Goal: Task Accomplishment & Management: Complete application form

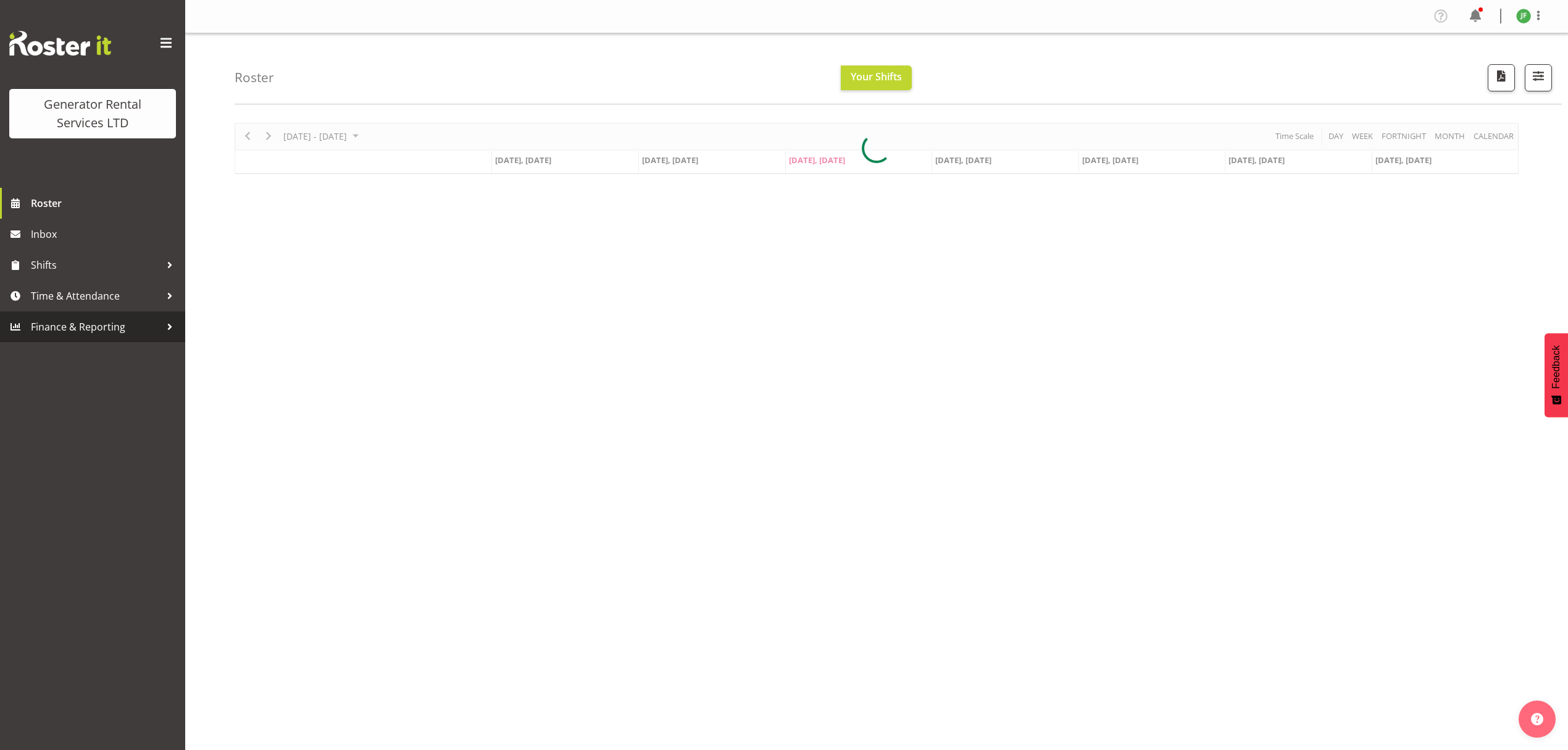
click at [150, 317] on link "Finance & Reporting" at bounding box center [93, 326] width 185 height 31
click at [148, 298] on span "Time & Attendance" at bounding box center [96, 296] width 130 height 18
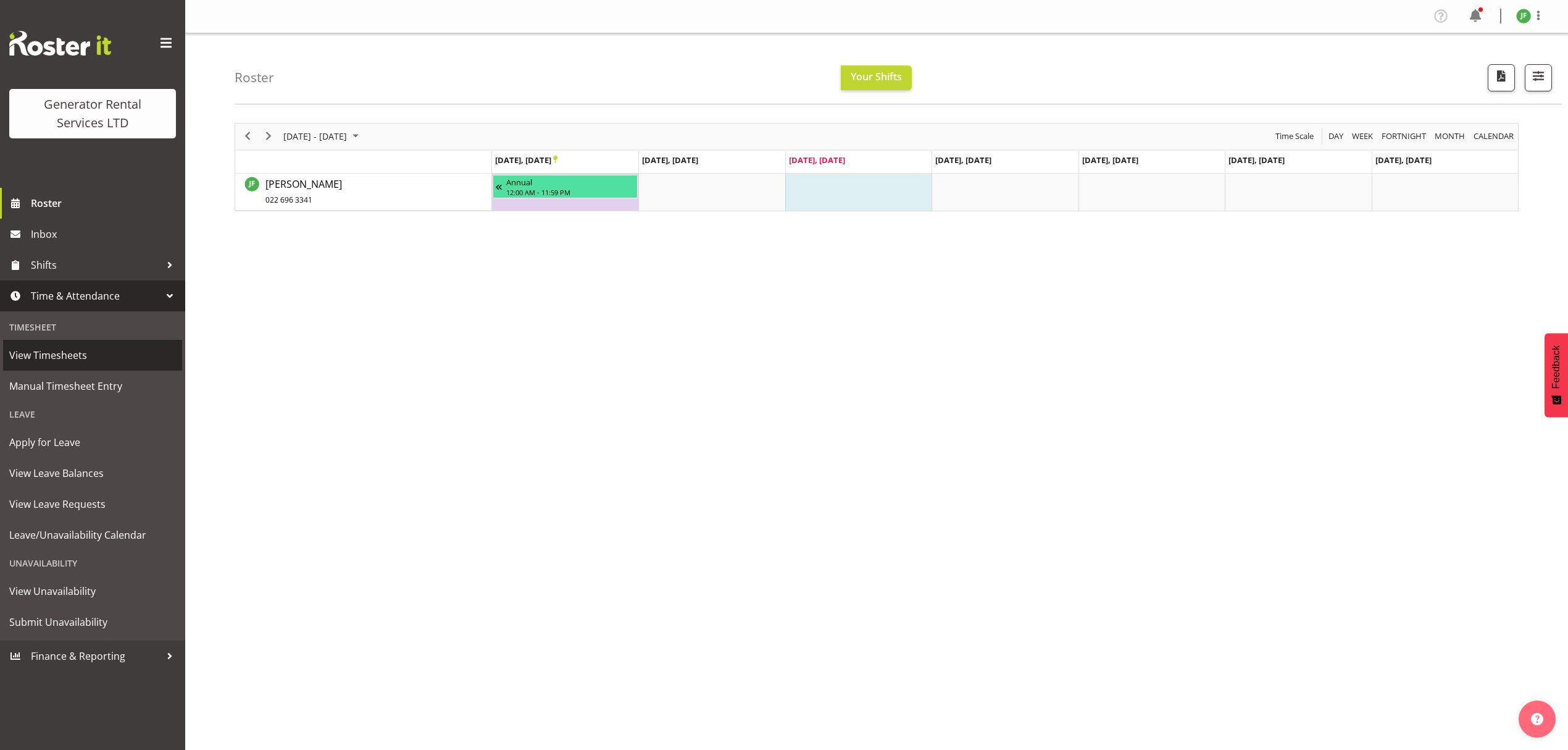
click at [114, 369] on link "View Timesheets" at bounding box center [93, 355] width 179 height 31
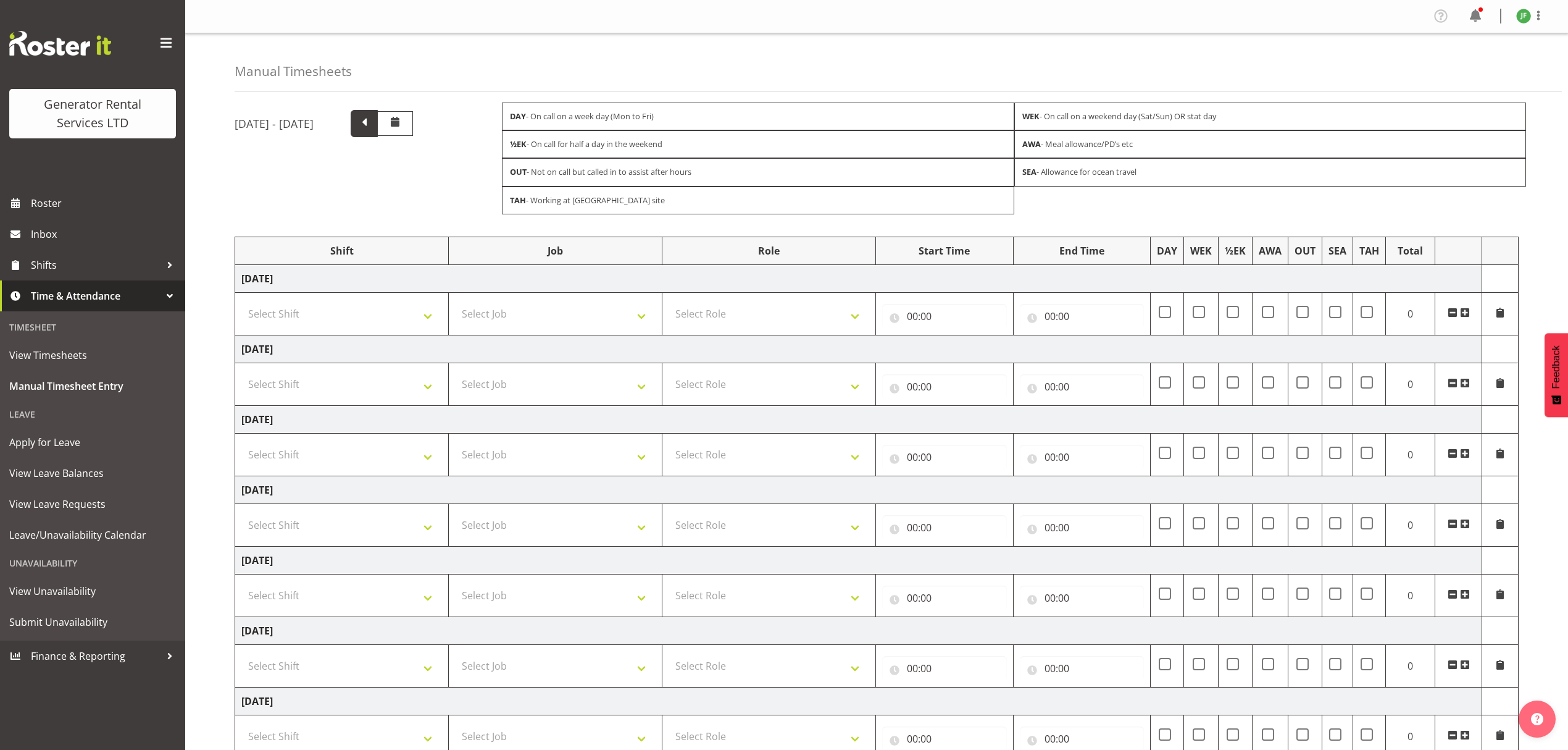
click at [372, 121] on span at bounding box center [364, 122] width 16 height 16
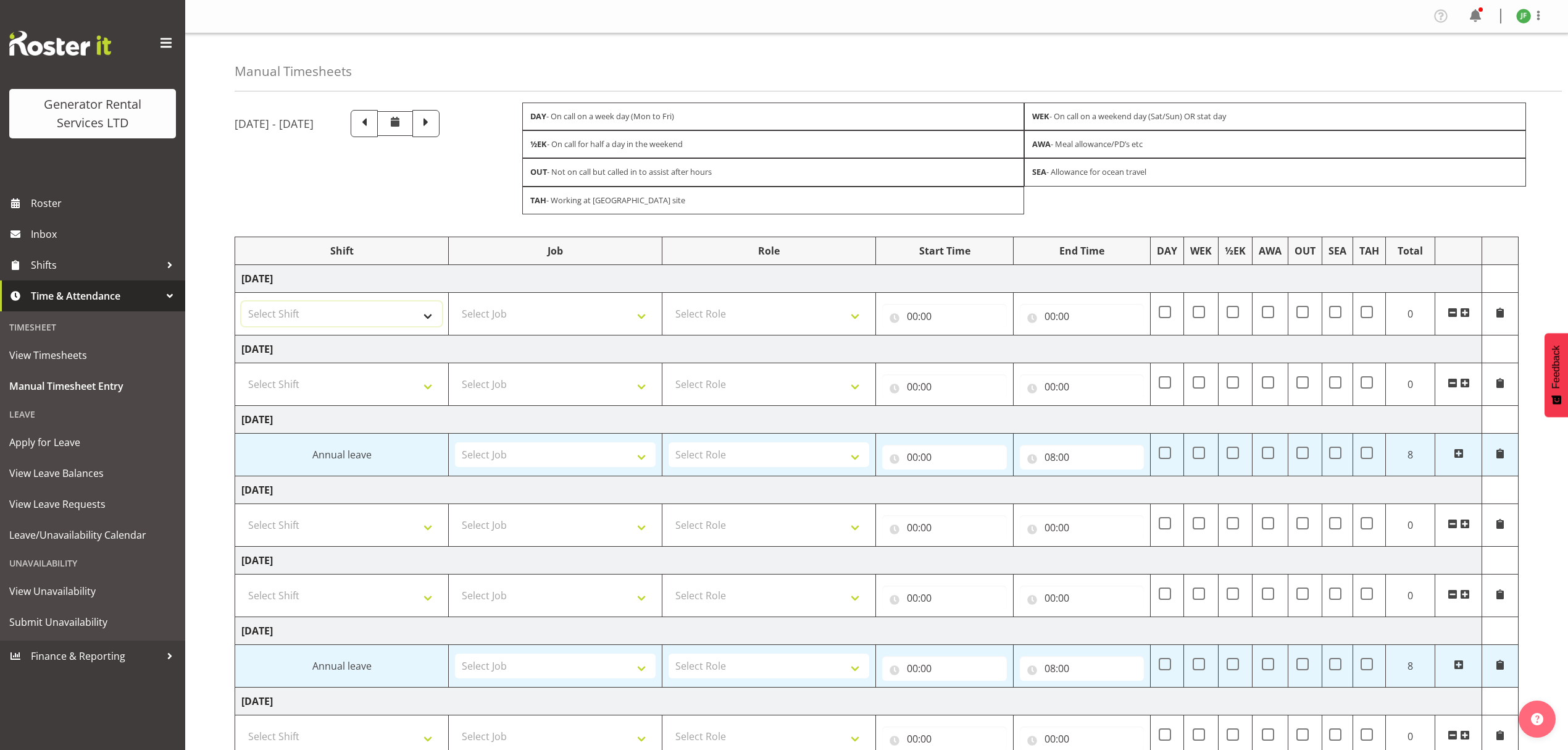
click at [339, 314] on select "Select Shift 2.1 GRS TGA RENTALS and ELECTRICAL 2.2 GRS TGA SALES WORK 2.3 GRS …" at bounding box center [342, 314] width 201 height 25
select select "23745"
click at [242, 304] on select "Select Shift 2.1 GRS TGA RENTALS and ELECTRICAL 2.2 GRS TGA SALES WORK 2.3 GRS …" at bounding box center [342, 314] width 201 height 25
click at [473, 315] on select "Select Job 1.1 GRS AKL RENTALS 1.1 GRS AKL RENTALS AC 1.1 GRS AKL RENTALS CT 1.…" at bounding box center [555, 314] width 201 height 25
select select "878"
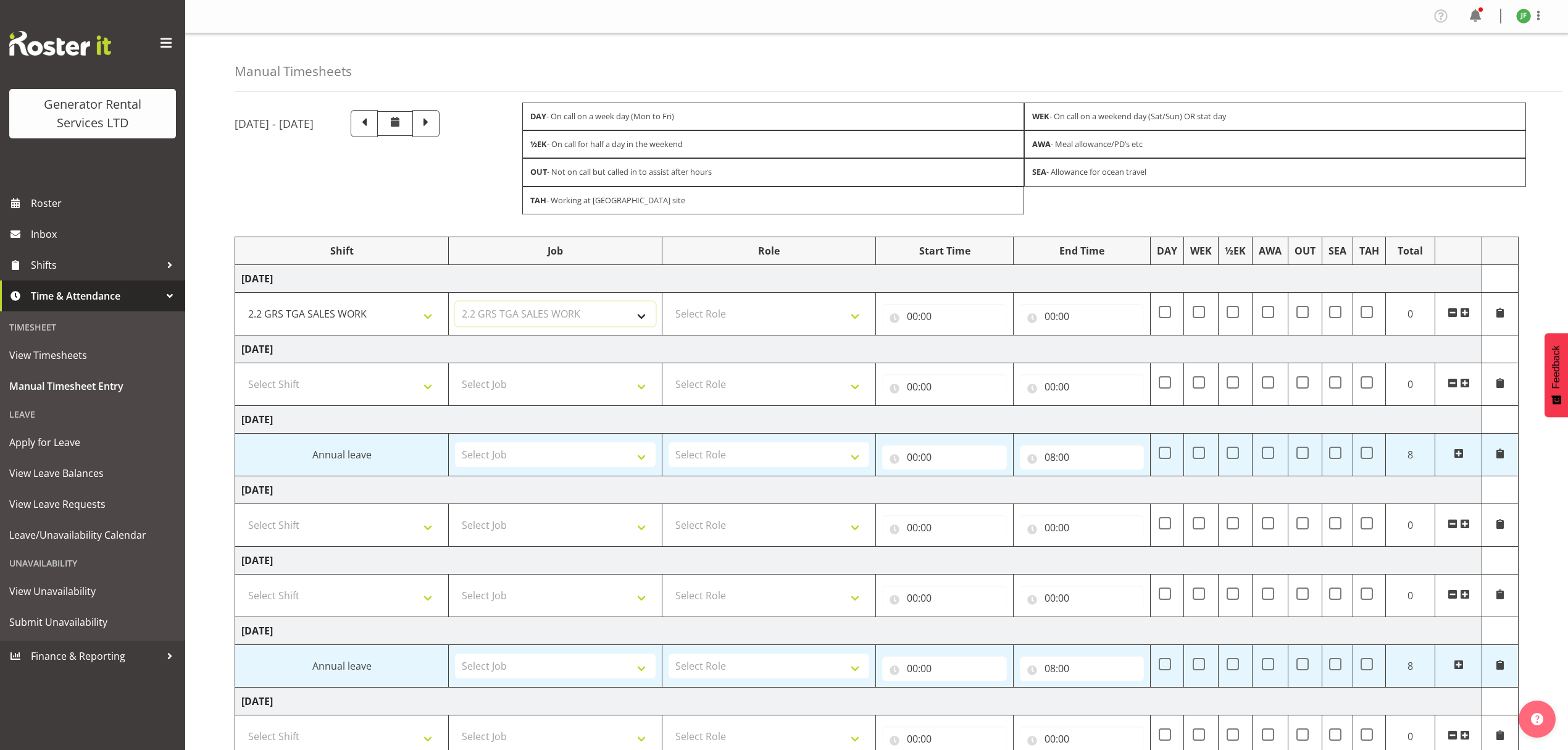
click at [455, 304] on select "Select Job 1.1 GRS AKL RENTALS 1.1 GRS AKL RENTALS AC 1.1 GRS AKL RENTALS CT 1.…" at bounding box center [555, 314] width 201 height 25
click at [732, 326] on select "Select Role Account Manager" at bounding box center [769, 314] width 201 height 25
select select "26"
click at [669, 304] on select "Select Role Account Manager" at bounding box center [769, 314] width 201 height 25
click at [918, 315] on input "00:00" at bounding box center [944, 317] width 125 height 25
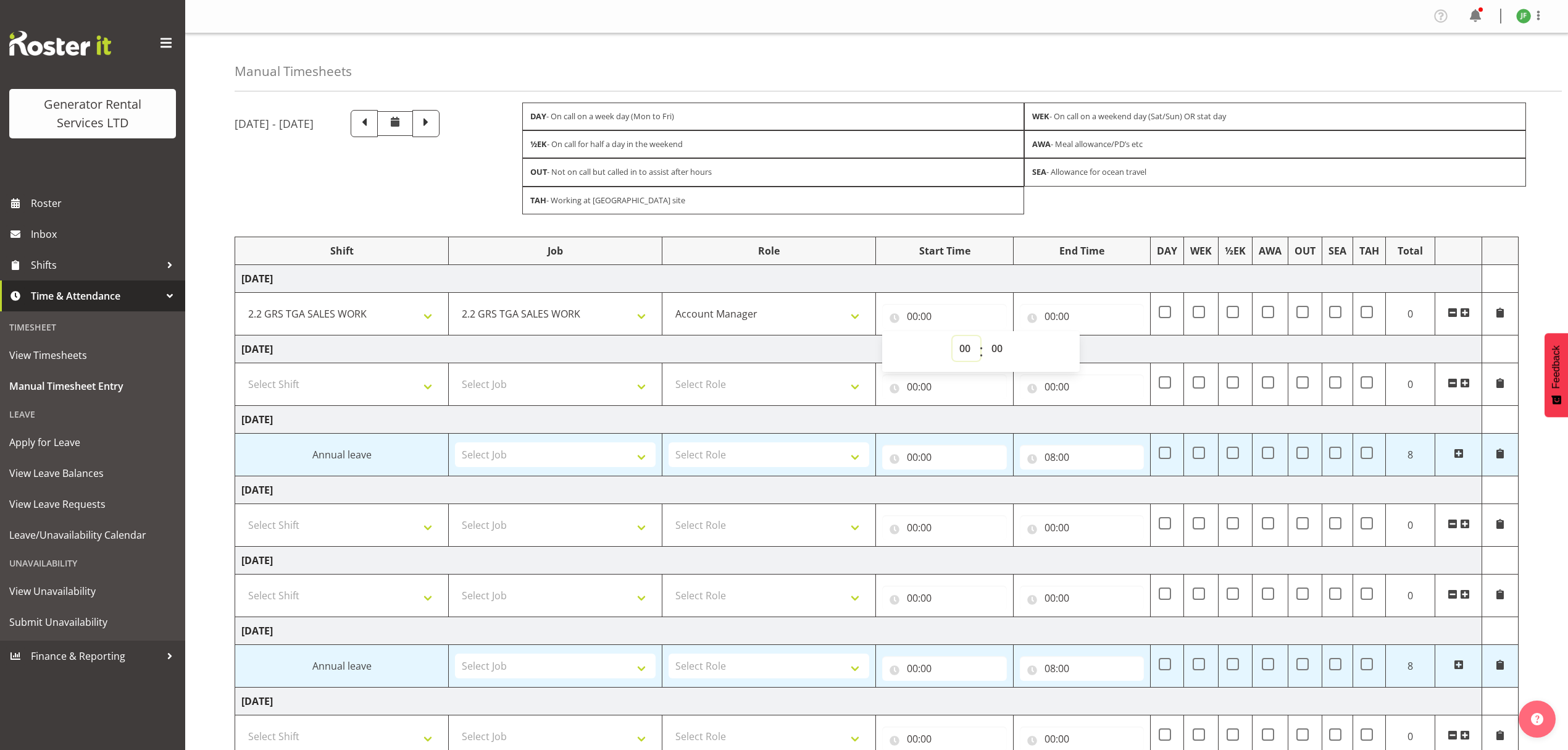
click at [975, 351] on select "00 01 02 03 04 05 06 07 08 09 10 11 12 13 14 15 16 17 18 19 20 21 22 23" at bounding box center [966, 349] width 28 height 25
select select "8"
click at [952, 338] on select "00 01 02 03 04 05 06 07 08 09 10 11 12 13 14 15 16 17 18 19 20 21 22 23" at bounding box center [966, 349] width 28 height 25
type input "08:00"
click at [1054, 325] on input "00:00" at bounding box center [1082, 317] width 125 height 25
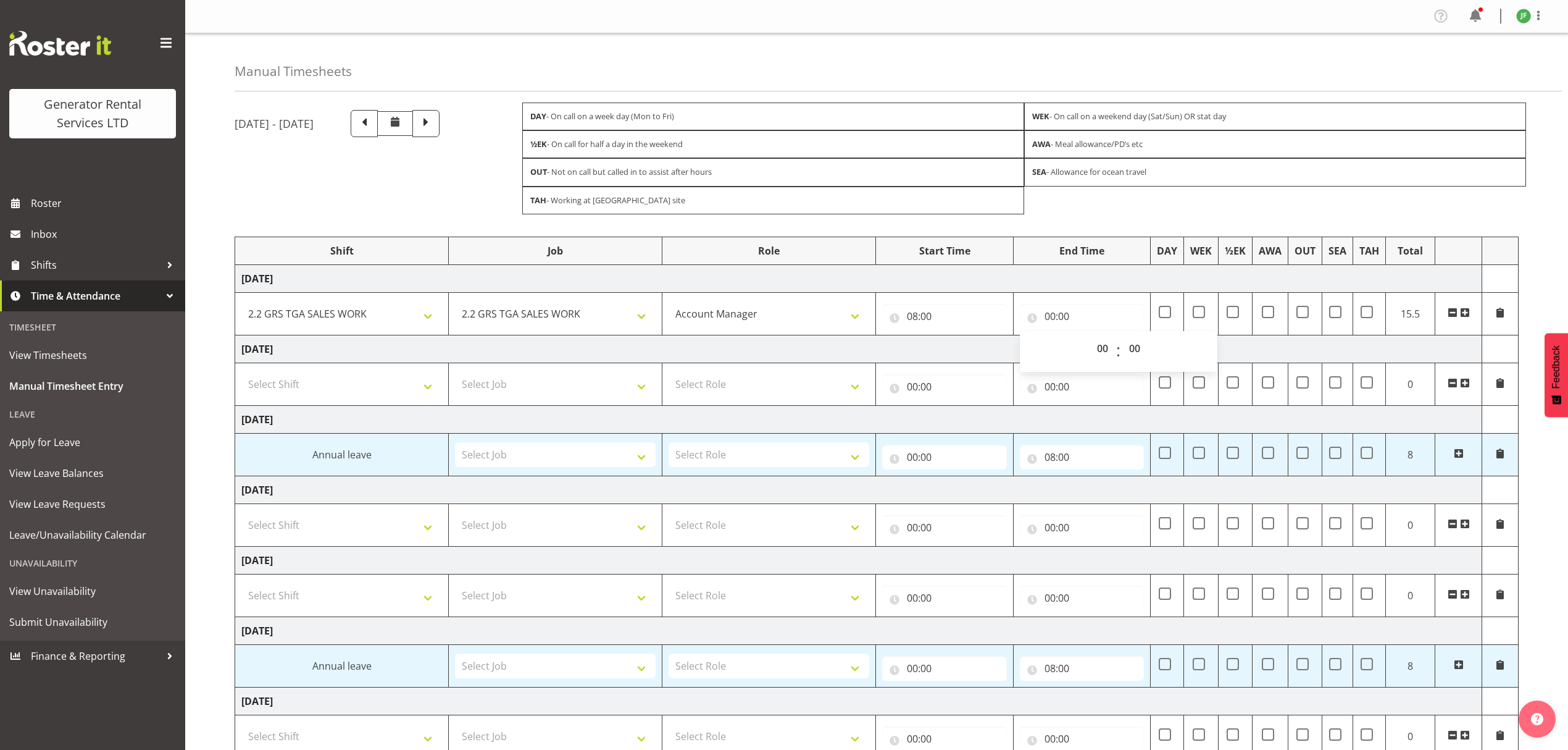
click at [1085, 342] on div "00 01 02 03 04 05 06 07 08 09 10 11 12 13 14 15 16 17 18 19 20 21 22 23 : 00 01…" at bounding box center [1118, 351] width 198 height 31
click at [1097, 349] on select "00 01 02 03 04 05 06 07 08 09 10 11 12 13 14 15 16 17 18 19 20 21 22 23" at bounding box center [1104, 349] width 28 height 25
select select "15"
click at [1090, 338] on select "00 01 02 03 04 05 06 07 08 09 10 11 12 13 14 15 16 17 18 19 20 21 22 23" at bounding box center [1104, 349] width 28 height 25
type input "15:00"
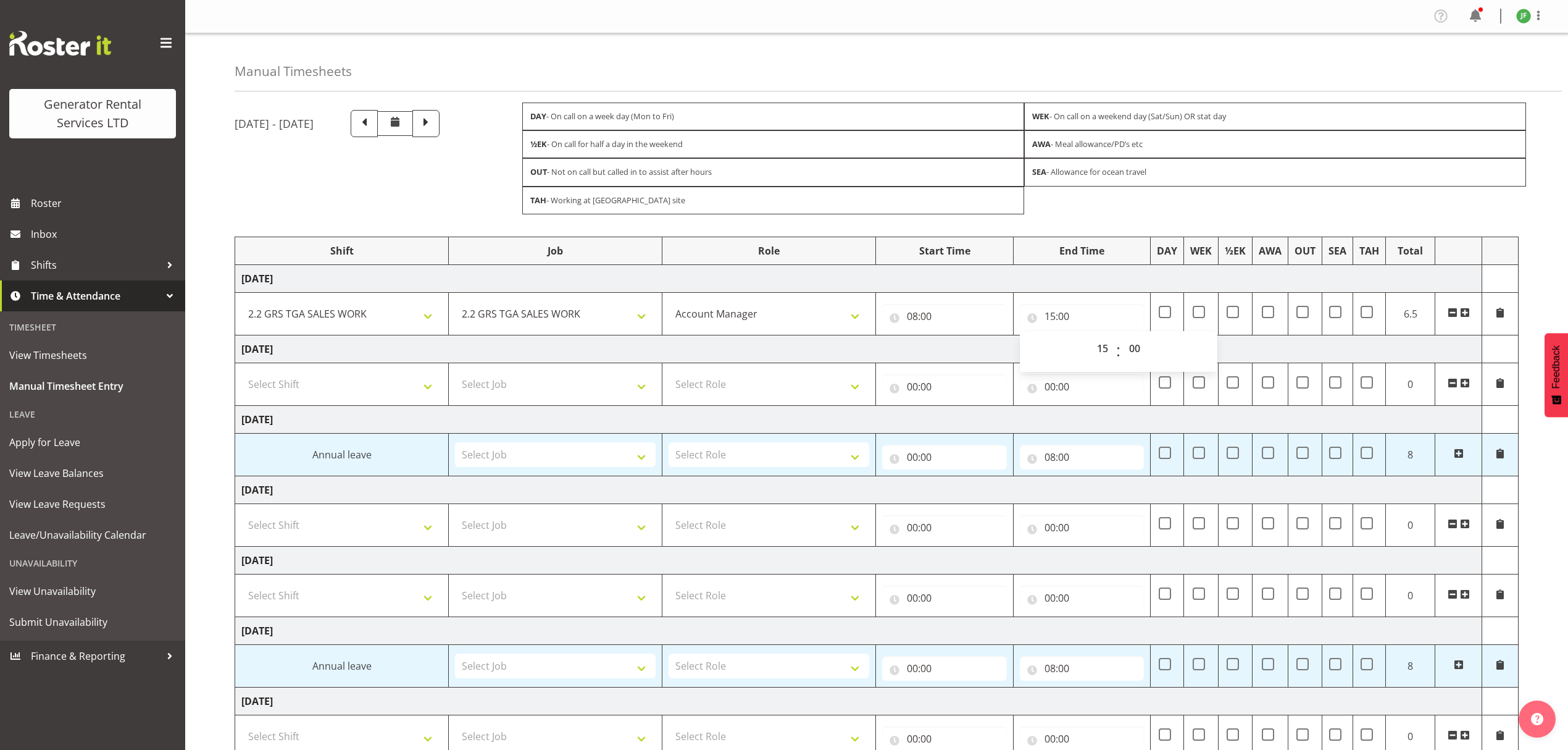
click at [1055, 305] on div "15:00 00 01 02 03 04 05 06 07 08 09 10 11 12 13 14 15 16 17 18 19 20 21 22 23 :…" at bounding box center [1082, 313] width 125 height 30
click at [1074, 321] on input "15:00" at bounding box center [1082, 317] width 125 height 25
click at [1105, 342] on select "00 01 02 03 04 05 06 07 08 09 10 11 12 13 14 15 16 17 18 19 20 21 22 23" at bounding box center [1104, 349] width 28 height 25
select select "16"
click at [1090, 338] on select "00 01 02 03 04 05 06 07 08 09 10 11 12 13 14 15 16 17 18 19 20 21 22 23" at bounding box center [1104, 349] width 28 height 25
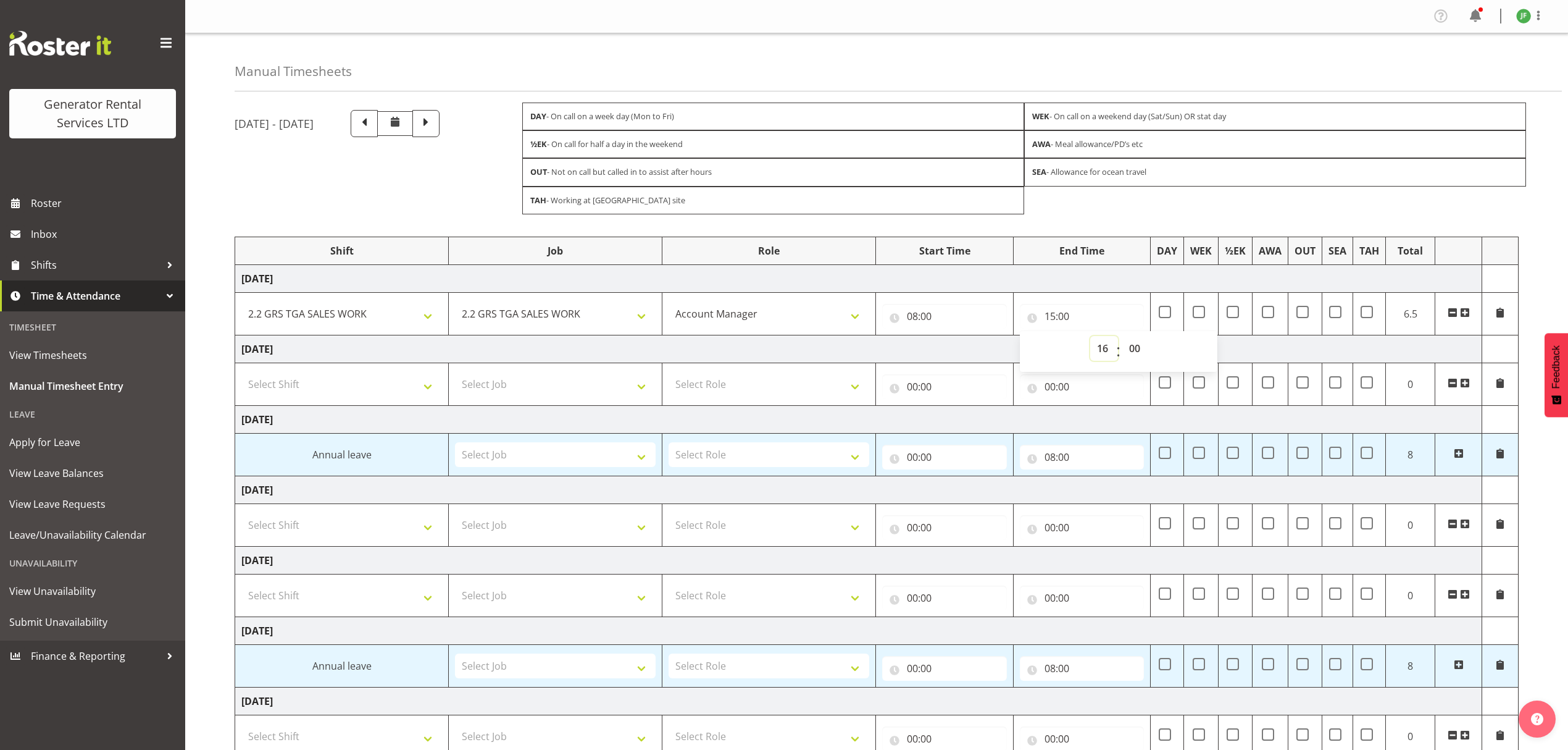
type input "16:00"
click at [1127, 355] on select "00 01 02 03 04 05 06 07 08 09 10 11 12 13 14 15 16 17 18 19 20 21 22 23 24 25 2…" at bounding box center [1136, 349] width 28 height 25
select select "30"
click at [1122, 338] on select "00 01 02 03 04 05 06 07 08 09 10 11 12 13 14 15 16 17 18 19 20 21 22 23 24 25 2…" at bounding box center [1136, 349] width 28 height 25
type input "16:30"
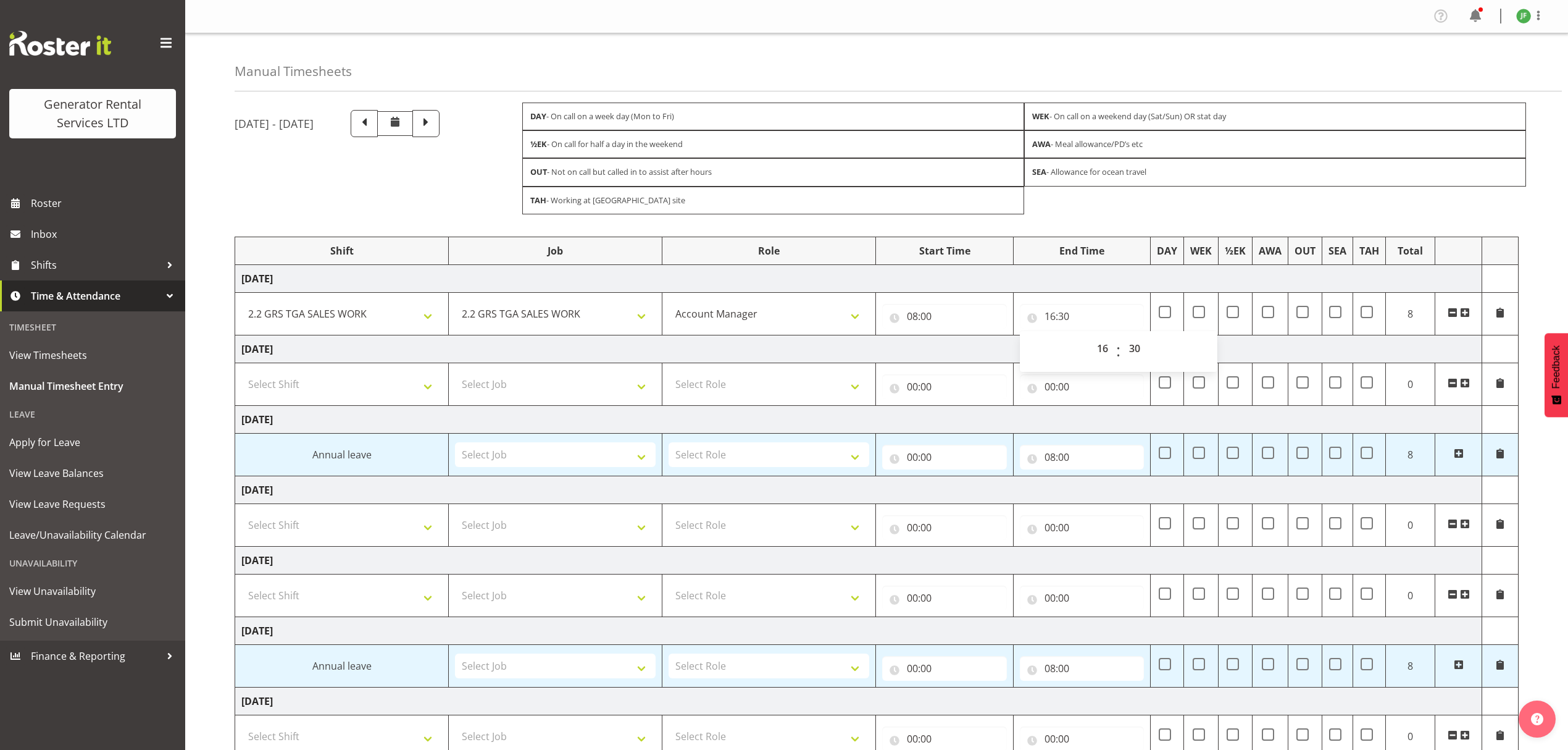
click at [1311, 190] on div "DAY - On call on a week day (Mon to Fri) WEK - On call on a weekend day (Sat/Su…" at bounding box center [1024, 158] width 1004 height 112
click at [346, 386] on select "Select Shift 2.1 GRS TGA RENTALS and ELECTRICAL 2.2 GRS TGA SALES WORK 2.3 GRS …" at bounding box center [342, 384] width 201 height 25
select select "23745"
click at [242, 375] on select "Select Shift 2.1 GRS TGA RENTALS and ELECTRICAL 2.2 GRS TGA SALES WORK 2.3 GRS …" at bounding box center [342, 384] width 201 height 25
click at [532, 386] on select "Select Job 1.1 GRS AKL RENTALS 1.1 GRS AKL RENTALS AC 1.1 GRS AKL RENTALS CT 1.…" at bounding box center [555, 384] width 201 height 25
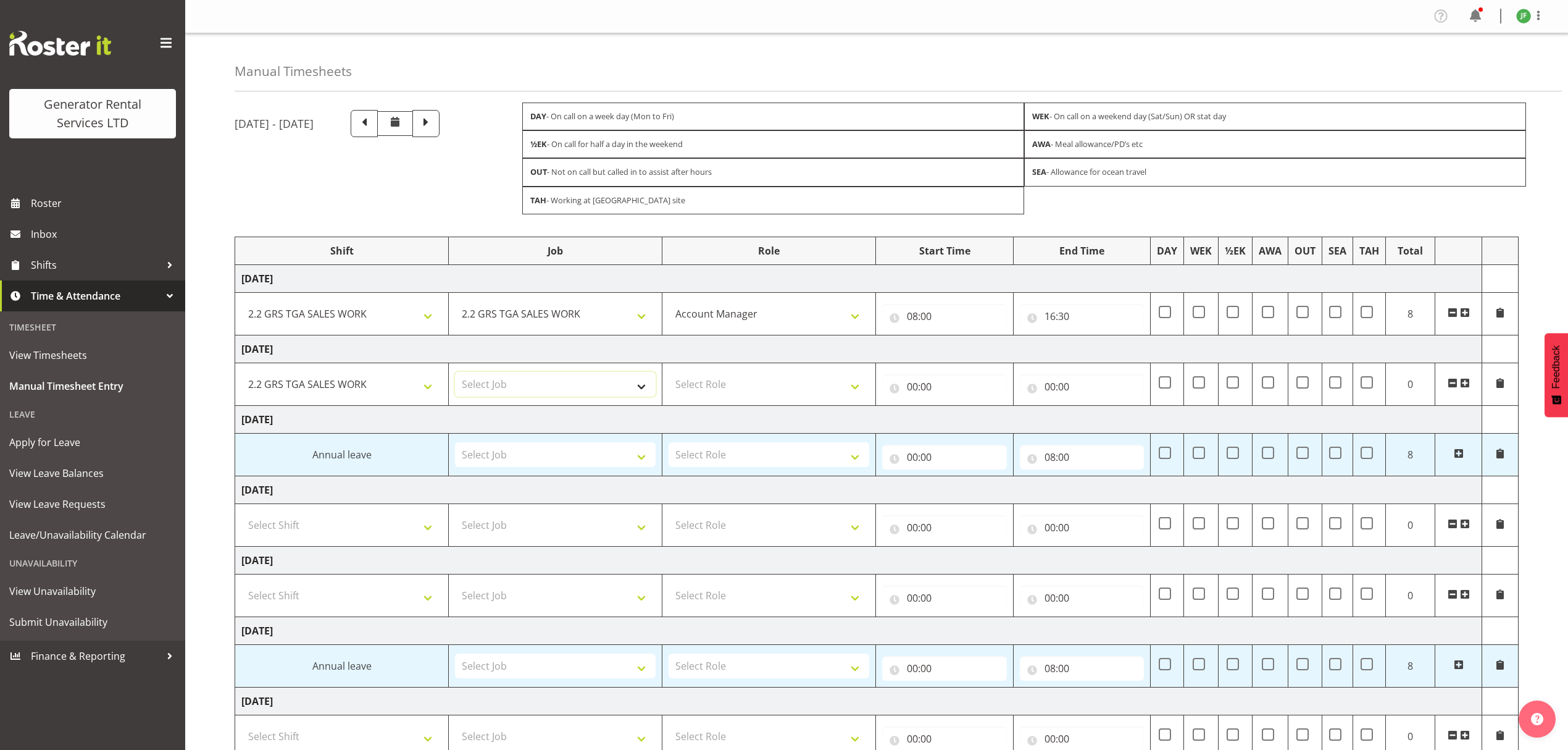
select select "878"
click at [455, 375] on select "Select Job 1.1 GRS AKL RENTALS 1.1 GRS AKL RENTALS AC 1.1 GRS AKL RENTALS CT 1.…" at bounding box center [555, 384] width 201 height 25
click at [739, 393] on select "Select Role Account Manager" at bounding box center [769, 384] width 201 height 25
select select "26"
click at [669, 375] on select "Select Role Account Manager" at bounding box center [769, 384] width 201 height 25
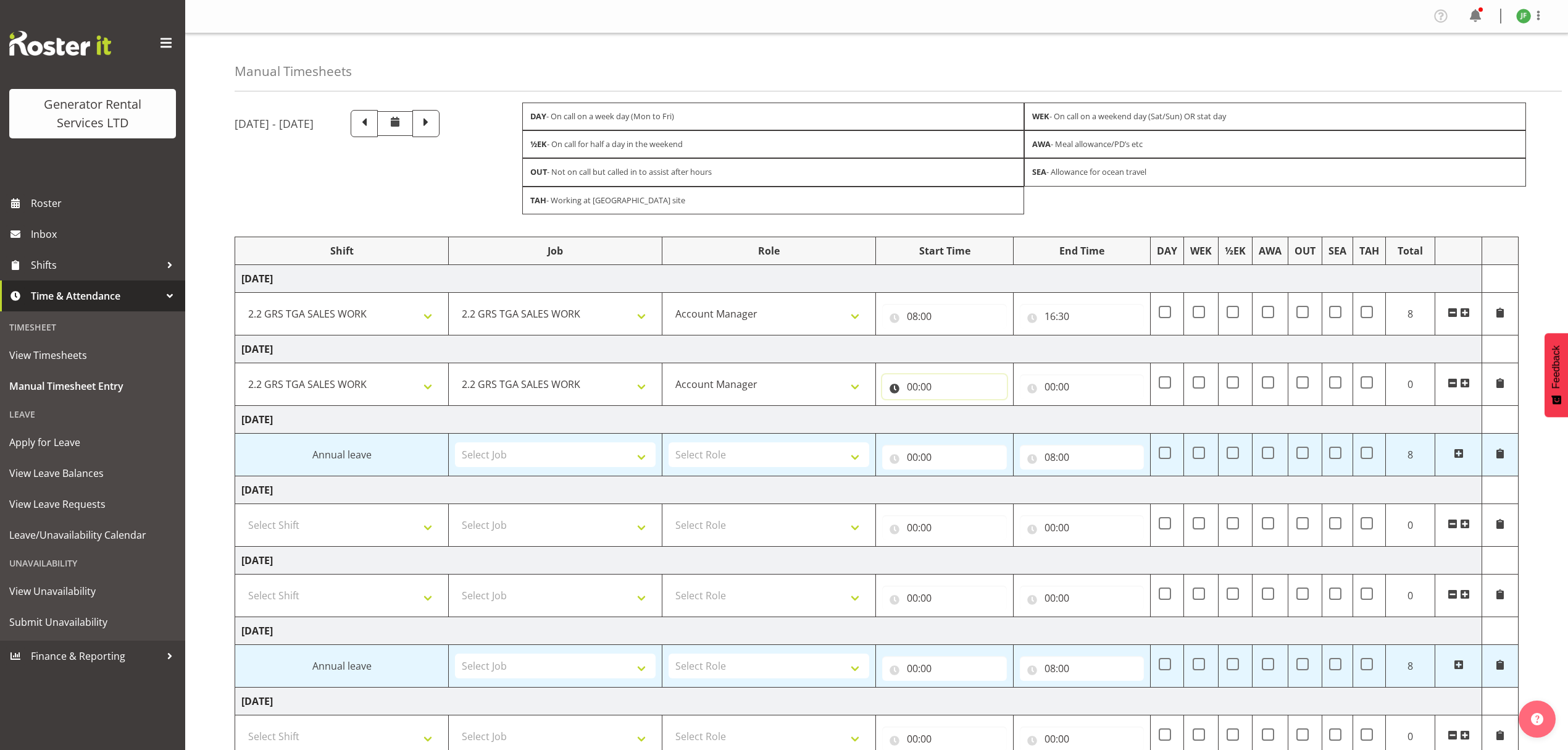
click at [966, 384] on input "00:00" at bounding box center [944, 387] width 125 height 25
click at [969, 424] on select "00 01 02 03 04 05 06 07 08 09 10 11 12 13 14 15 16 17 18 19 20 21 22 23" at bounding box center [966, 419] width 28 height 25
select select "8"
click at [952, 410] on select "00 01 02 03 04 05 06 07 08 09 10 11 12 13 14 15 16 17 18 19 20 21 22 23" at bounding box center [966, 419] width 28 height 25
type input "08:00"
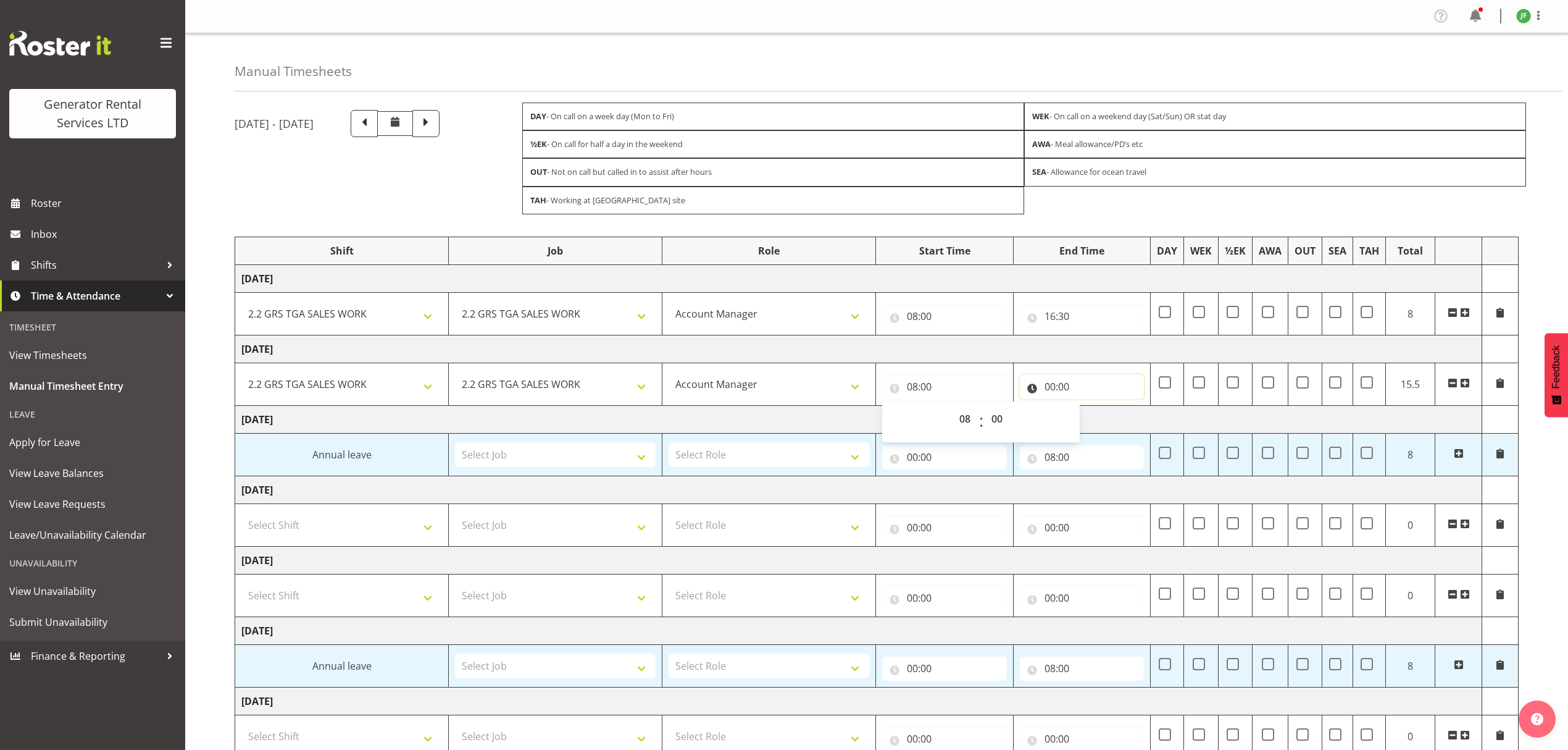
click at [1054, 391] on input "00:00" at bounding box center [1082, 387] width 125 height 25
click at [1086, 418] on div "00 01 02 03 04 05 06 07 08 09 10 11 12 13 14 15 16 17 18 19 20 21 22 23 : 00 01…" at bounding box center [1118, 422] width 198 height 31
click at [1095, 419] on select "00 01 02 03 04 05 06 07 08 09 10 11 12 13 14 15 16 17 18 19 20 21 22 23" at bounding box center [1104, 419] width 28 height 25
select select "16"
click at [1090, 410] on select "00 01 02 03 04 05 06 07 08 09 10 11 12 13 14 15 16 17 18 19 20 21 22 23" at bounding box center [1104, 419] width 28 height 25
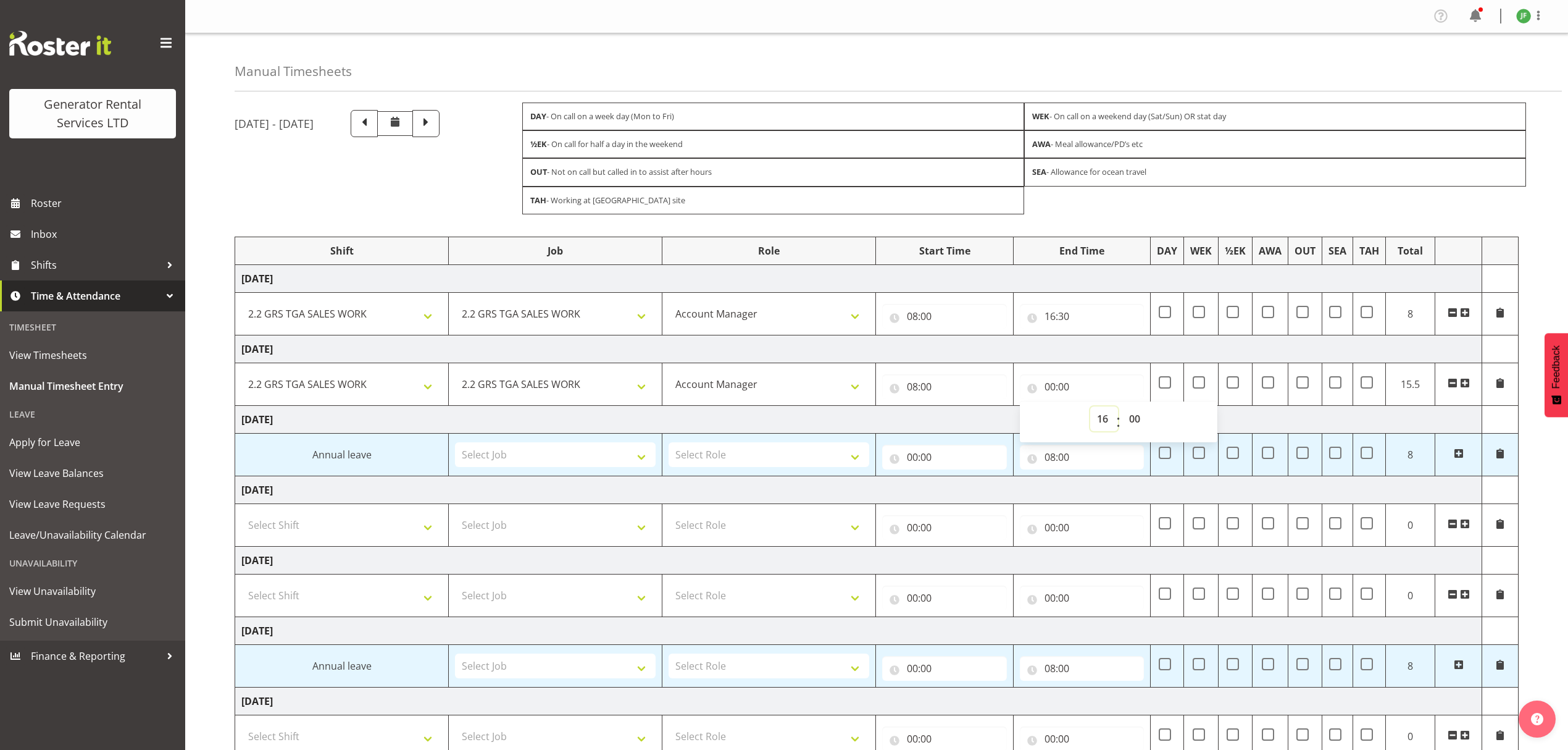
type input "16:00"
drag, startPoint x: 1121, startPoint y: 420, endPoint x: 1122, endPoint y: 410, distance: 10.0
click at [1122, 420] on select "00 01 02 03 04 05 06 07 08 09 10 11 12 13 14 15 16 17 18 19 20 21 22 23 24 25 2…" at bounding box center [1136, 419] width 28 height 25
select select "30"
click at [1122, 410] on select "00 01 02 03 04 05 06 07 08 09 10 11 12 13 14 15 16 17 18 19 20 21 22 23 24 25 2…" at bounding box center [1136, 419] width 28 height 25
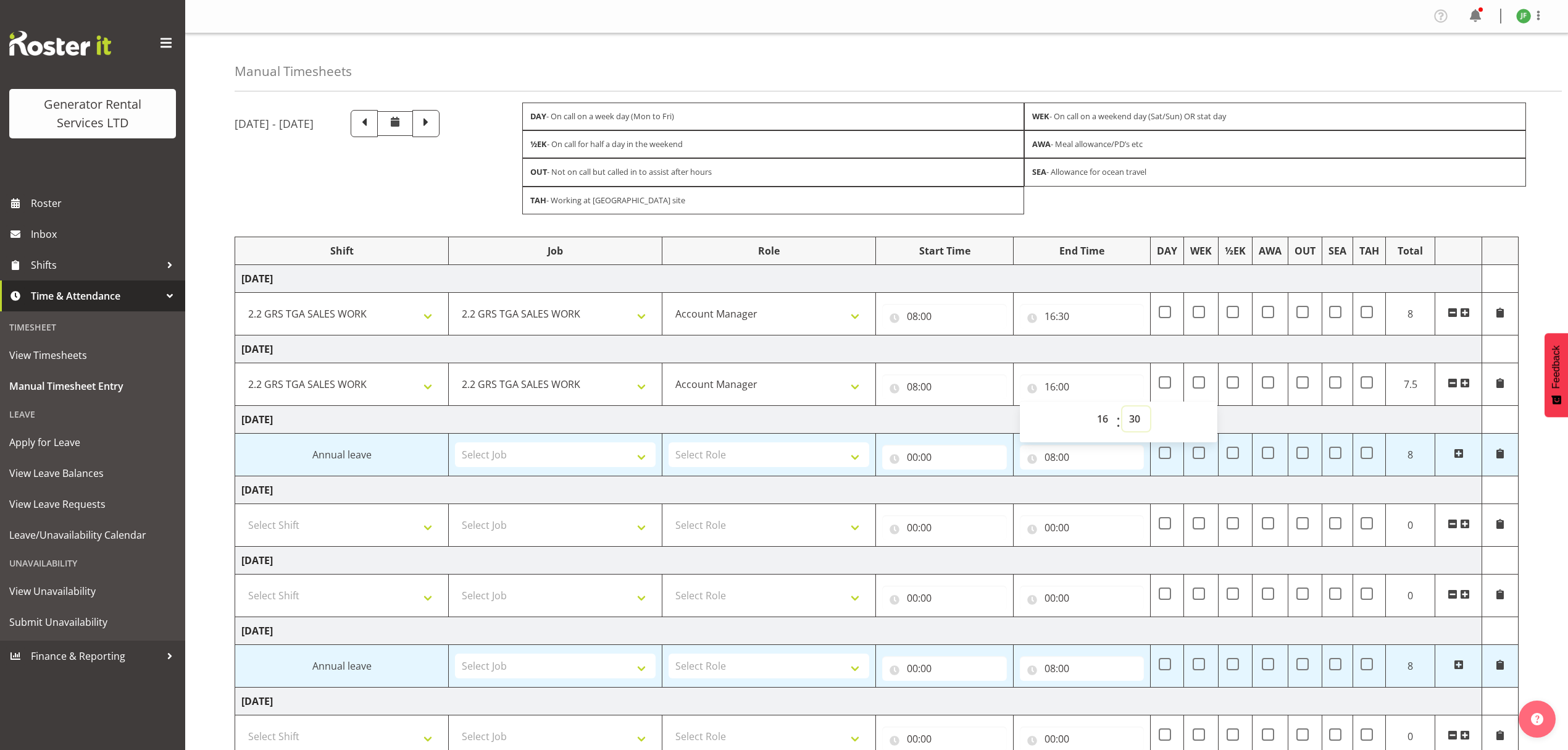
type input "16:30"
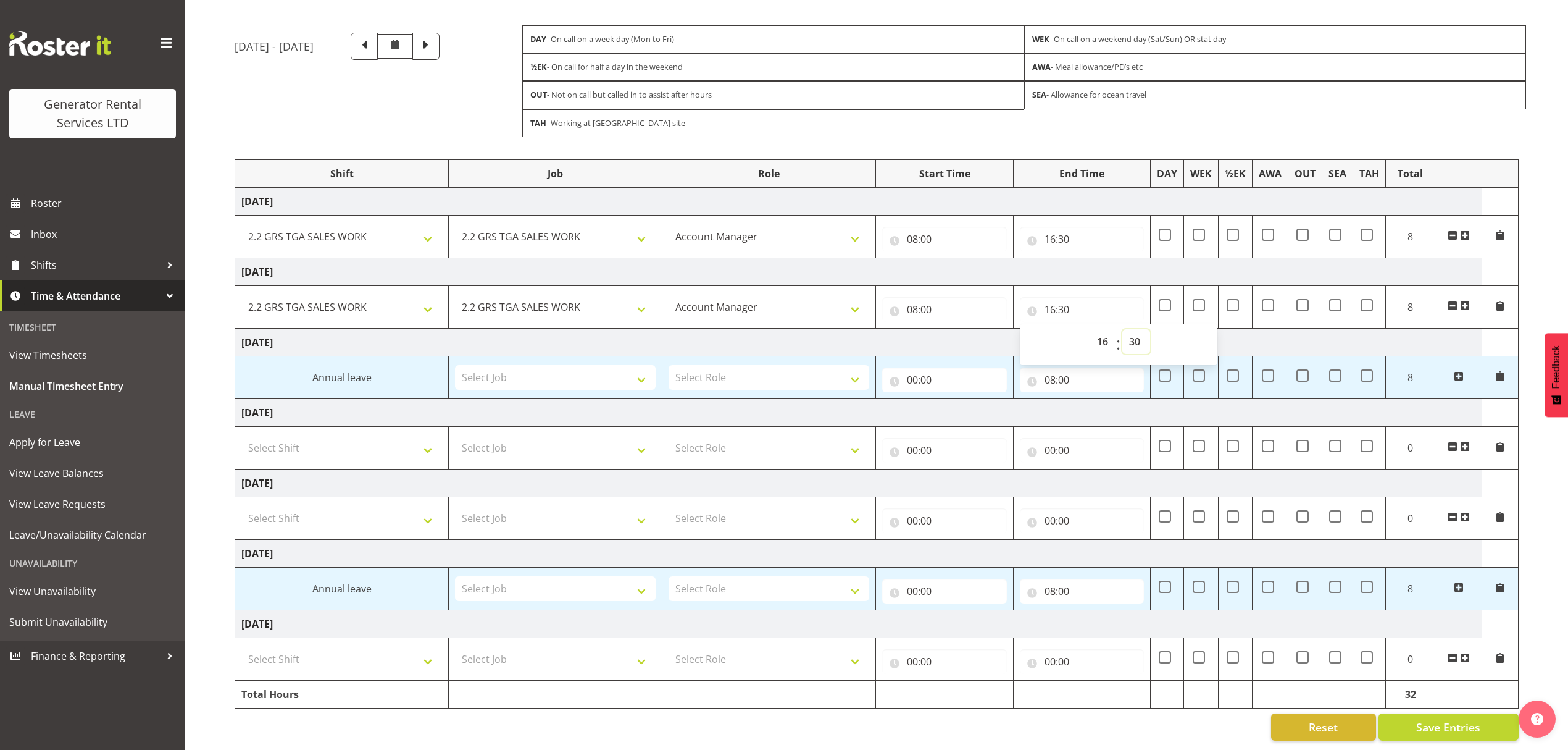
scroll to position [95, 0]
click at [300, 647] on select "Select Shift 2.1 GRS TGA RENTALS and ELECTRICAL 2.2 GRS TGA SALES WORK 2.3 GRS …" at bounding box center [342, 659] width 201 height 25
select select "23745"
click at [242, 647] on select "Select Shift 2.1 GRS TGA RENTALS and ELECTRICAL 2.2 GRS TGA SALES WORK 2.3 GRS …" at bounding box center [342, 659] width 201 height 25
click at [480, 659] on select "Select Job 1.1 GRS AKL RENTALS 1.1 GRS AKL RENTALS AC 1.1 GRS AKL RENTALS CT 1.…" at bounding box center [555, 659] width 201 height 25
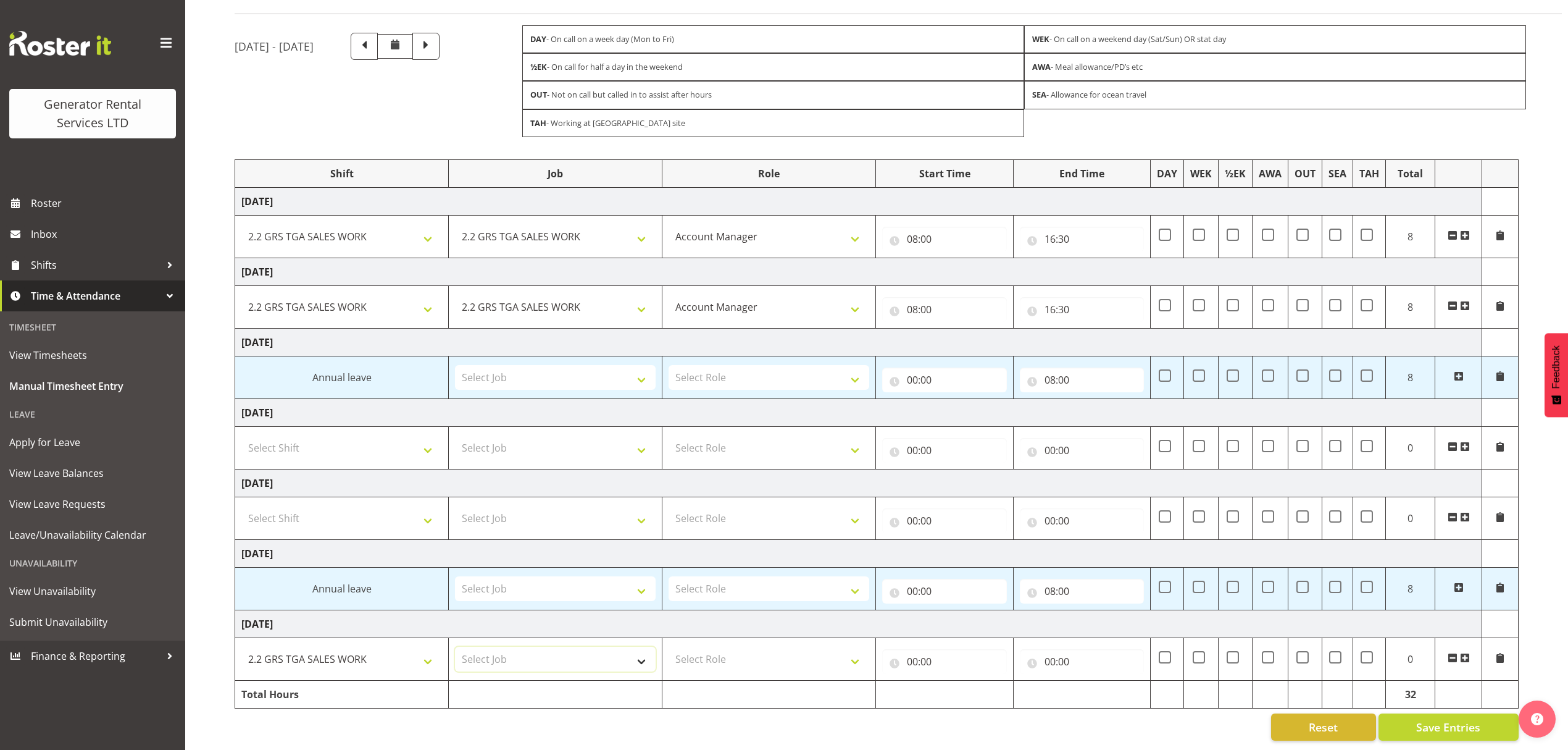
select select "878"
click at [455, 647] on select "Select Job 1.1 GRS AKL RENTALS 1.1 GRS AKL RENTALS AC 1.1 GRS AKL RENTALS CT 1.…" at bounding box center [555, 659] width 201 height 25
click at [742, 638] on td "Select Role Account Manager" at bounding box center [769, 659] width 213 height 43
drag, startPoint x: 749, startPoint y: 640, endPoint x: 755, endPoint y: 653, distance: 14.3
click at [749, 647] on select "Select Role Account Manager" at bounding box center [769, 659] width 201 height 25
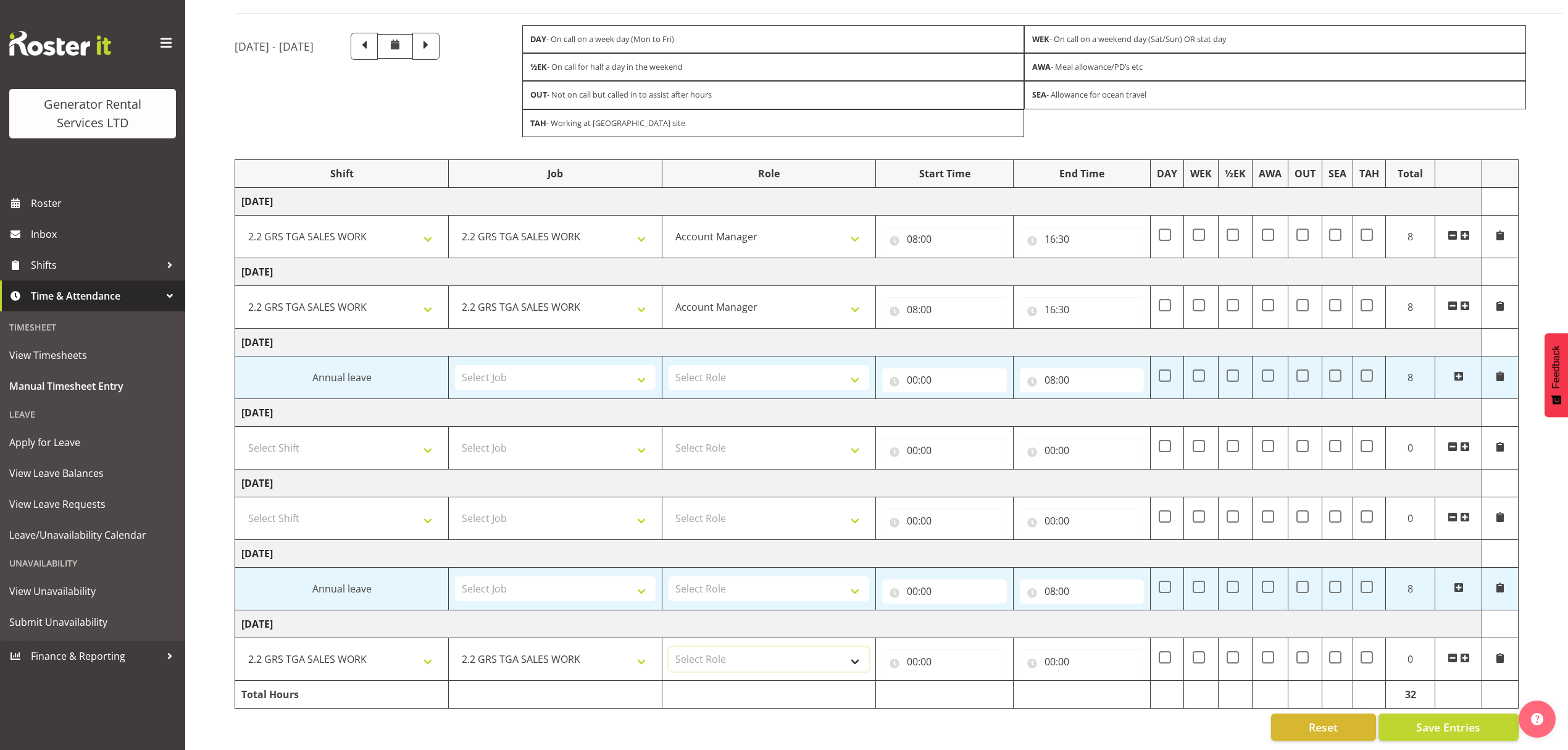
select select "26"
click at [669, 647] on select "Select Role Account Manager" at bounding box center [769, 659] width 201 height 25
click at [952, 644] on div "00:00 00 01 02 03 04 05 06 07 08 09 10 11 12 13 14 15 16 17 18 19 20 21 22 23 :…" at bounding box center [944, 659] width 125 height 30
click at [952, 650] on input "00:00" at bounding box center [944, 662] width 125 height 25
click at [962, 685] on select "00 01 02 03 04 05 06 07 08 09 10 11 12 13 14 15 16 17 18 19 20 21 22 23" at bounding box center [966, 694] width 28 height 25
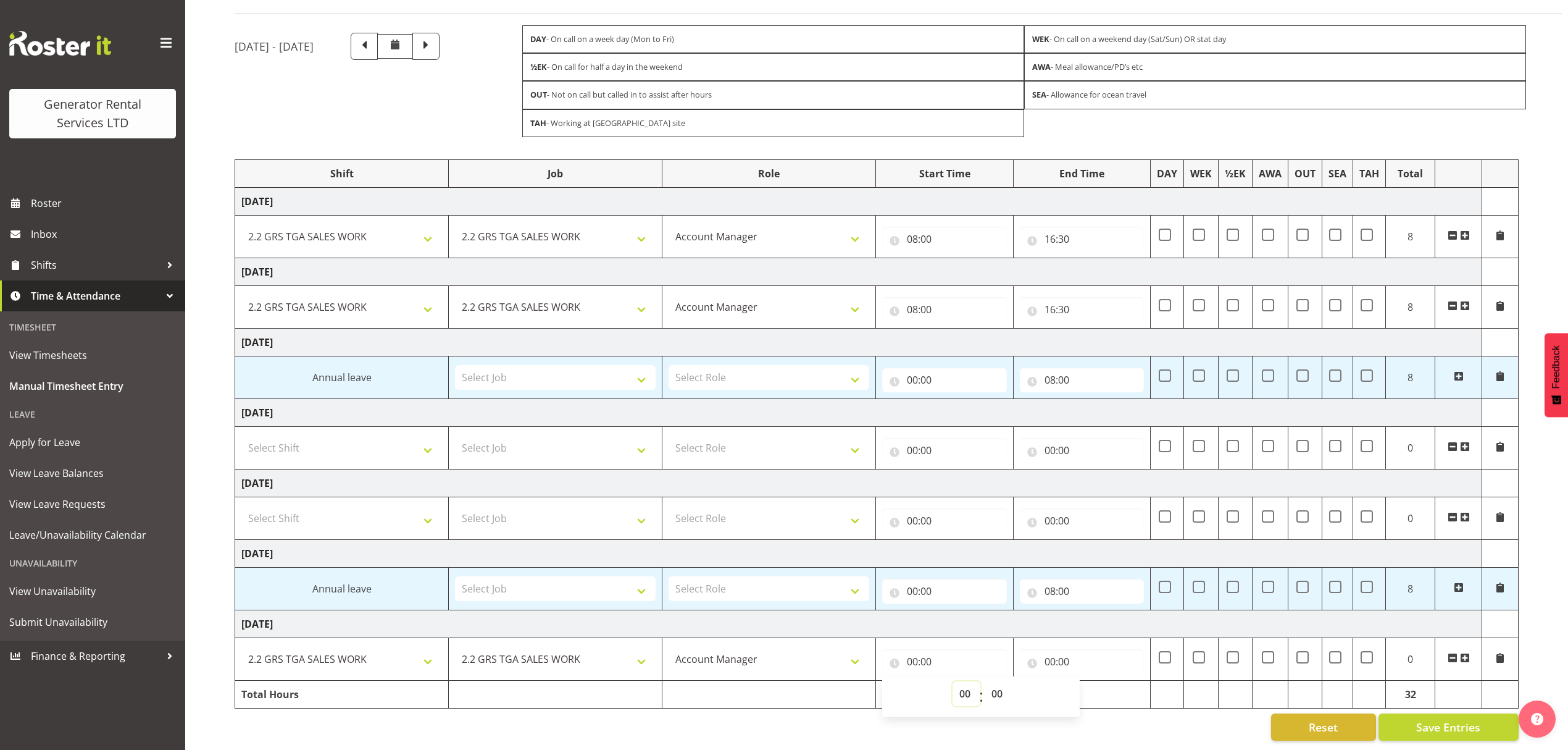
select select "8"
click at [952, 681] on select "00 01 02 03 04 05 06 07 08 09 10 11 12 13 14 15 16 17 18 19 20 21 22 23" at bounding box center [966, 694] width 28 height 25
type input "08:00"
click at [1074, 676] on div "00 01 02 03 04 05 06 07 08 09 10 11 12 13 14 15 16 17 18 19 20 21 22 23 : 00 01…" at bounding box center [981, 697] width 198 height 41
click at [1076, 650] on input "00:00" at bounding box center [1082, 662] width 125 height 25
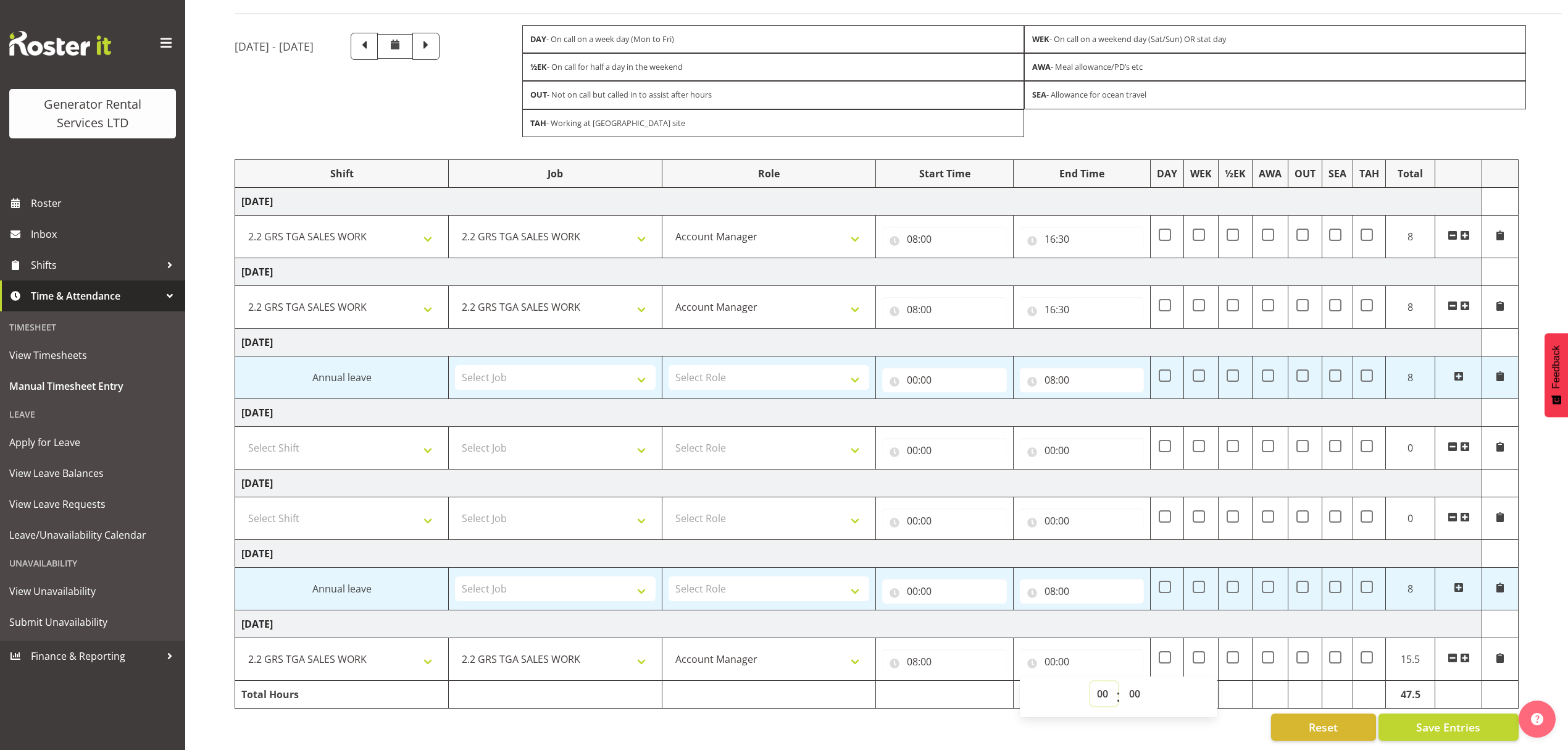
click at [1095, 681] on select "00 01 02 03 04 05 06 07 08 09 10 11 12 13 14 15 16 17 18 19 20 21 22 23" at bounding box center [1104, 694] width 28 height 25
select select "16"
click at [1090, 681] on select "00 01 02 03 04 05 06 07 08 09 10 11 12 13 14 15 16 17 18 19 20 21 22 23" at bounding box center [1104, 694] width 28 height 25
type input "16:00"
click at [1130, 681] on select "00 01 02 03 04 05 06 07 08 09 10 11 12 13 14 15 16 17 18 19 20 21 22 23 24 25 2…" at bounding box center [1136, 694] width 28 height 25
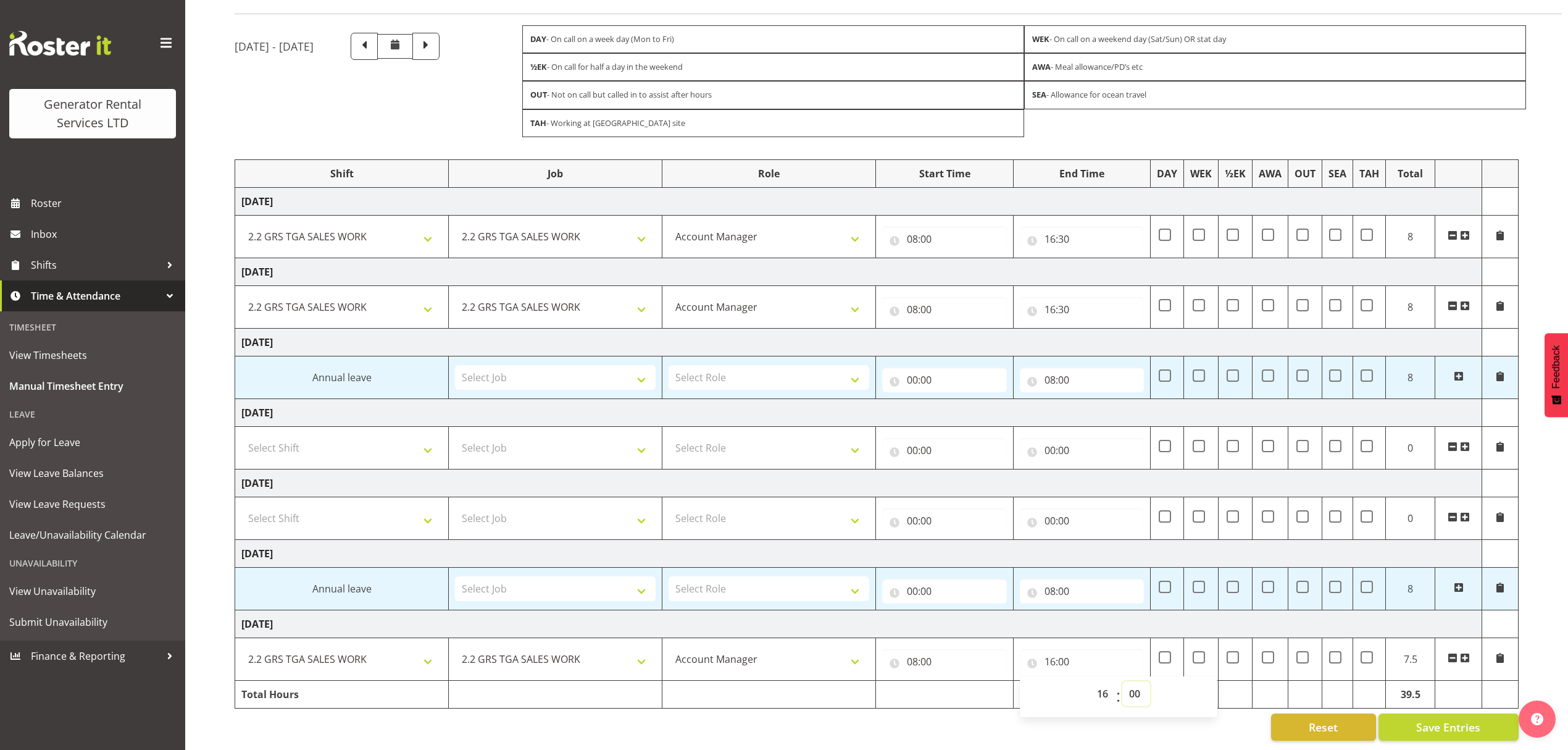
select select "30"
click at [1122, 681] on select "00 01 02 03 04 05 06 07 08 09 10 11 12 13 14 15 16 17 18 19 20 21 22 23 24 25 2…" at bounding box center [1136, 694] width 28 height 25
type input "16:30"
drag, startPoint x: 912, startPoint y: 713, endPoint x: 1487, endPoint y: 579, distance: 590.4
click at [914, 713] on div "Reset Save Entries" at bounding box center [876, 726] width 1284 height 27
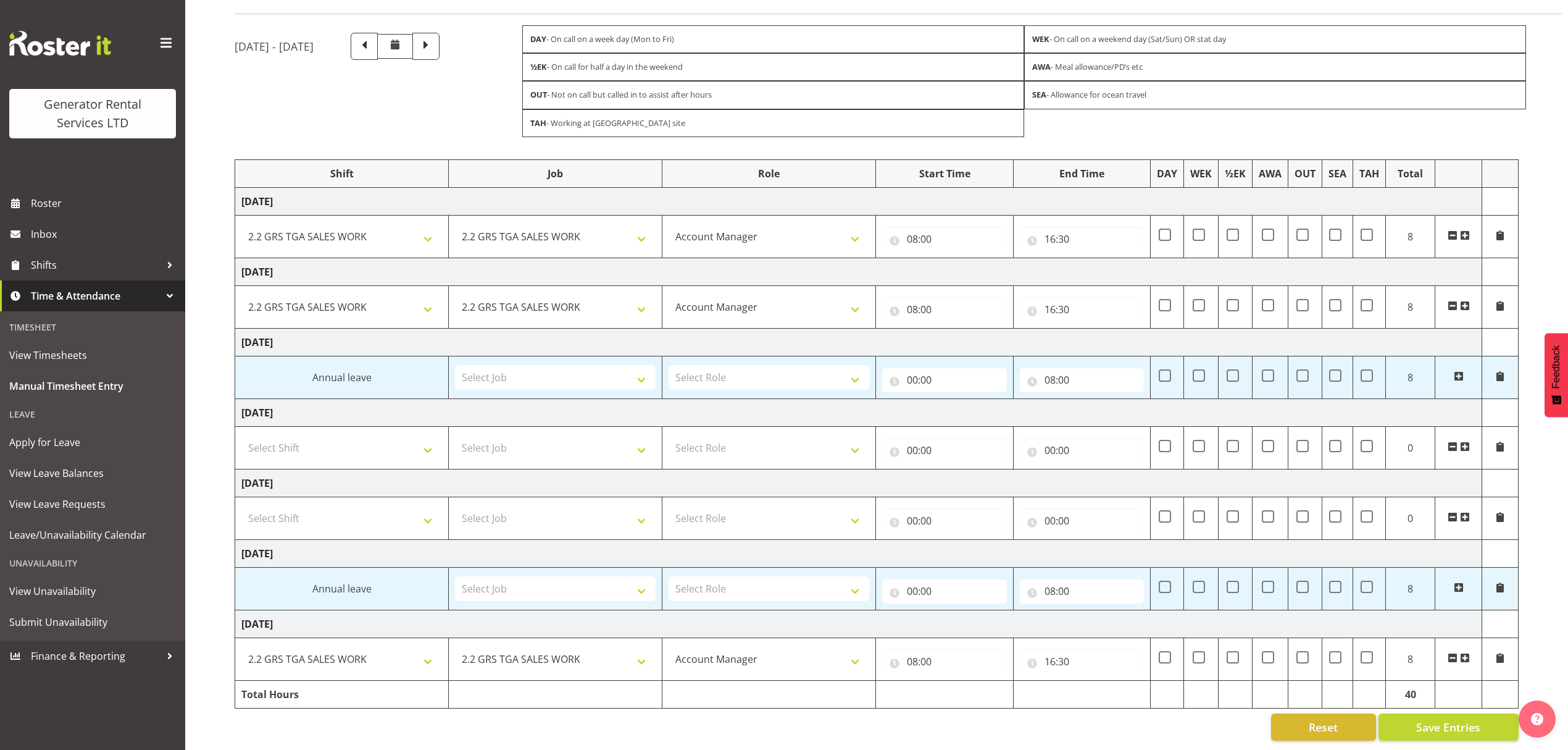
click at [1448, 441] on span at bounding box center [1452, 446] width 10 height 10
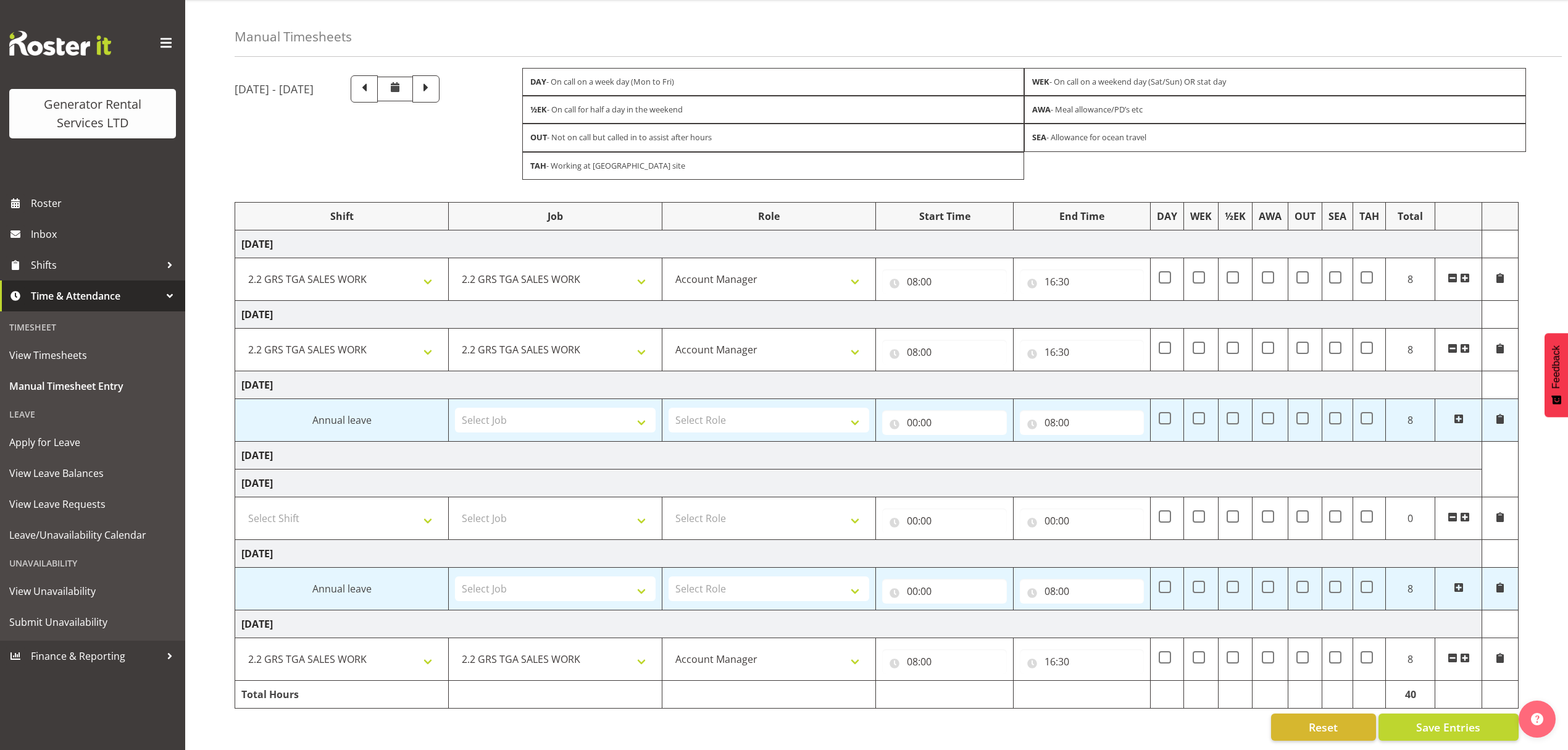
click at [1454, 512] on span at bounding box center [1452, 517] width 10 height 10
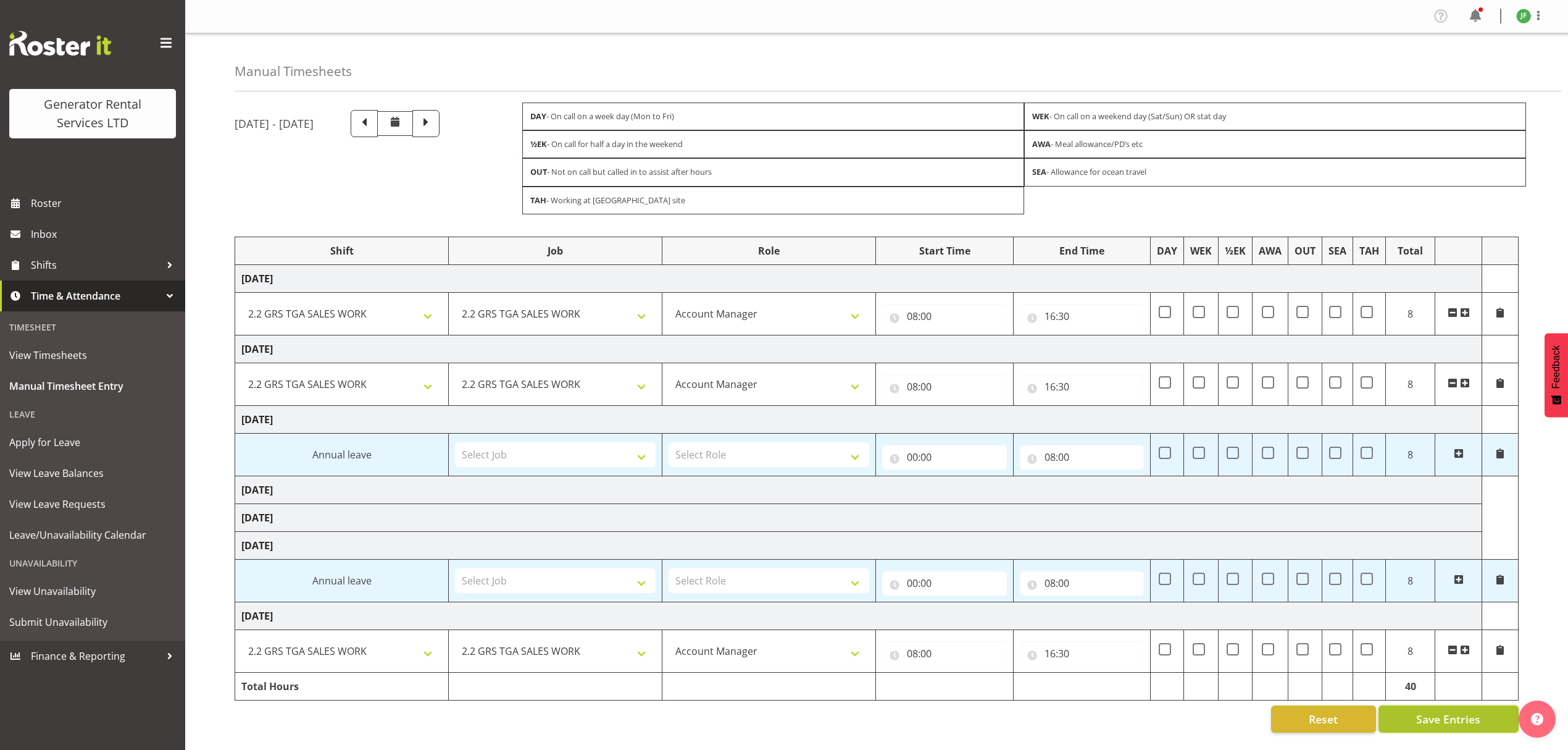
click at [1430, 715] on span "Save Entries" at bounding box center [1449, 719] width 64 height 16
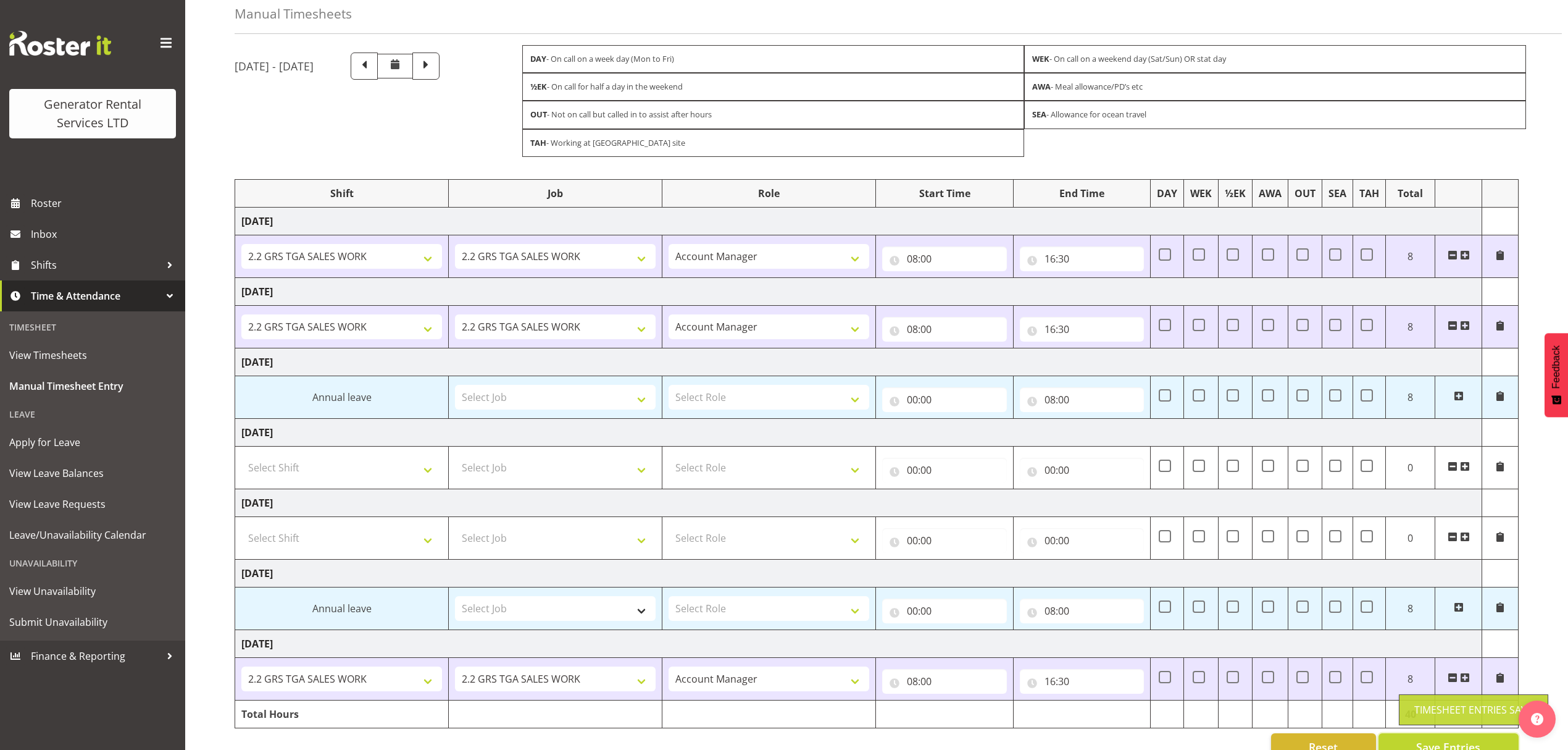
scroll to position [95, 0]
